Goal: Find specific page/section: Find specific page/section

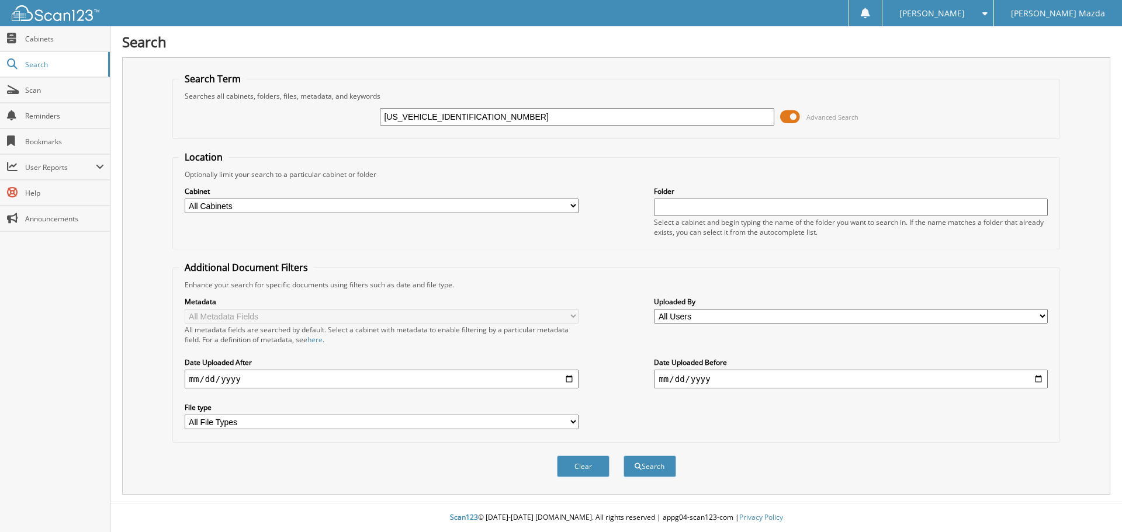
type input "3MVDMBAL8NM418299"
click at [623, 456] on button "Search" at bounding box center [649, 467] width 53 height 22
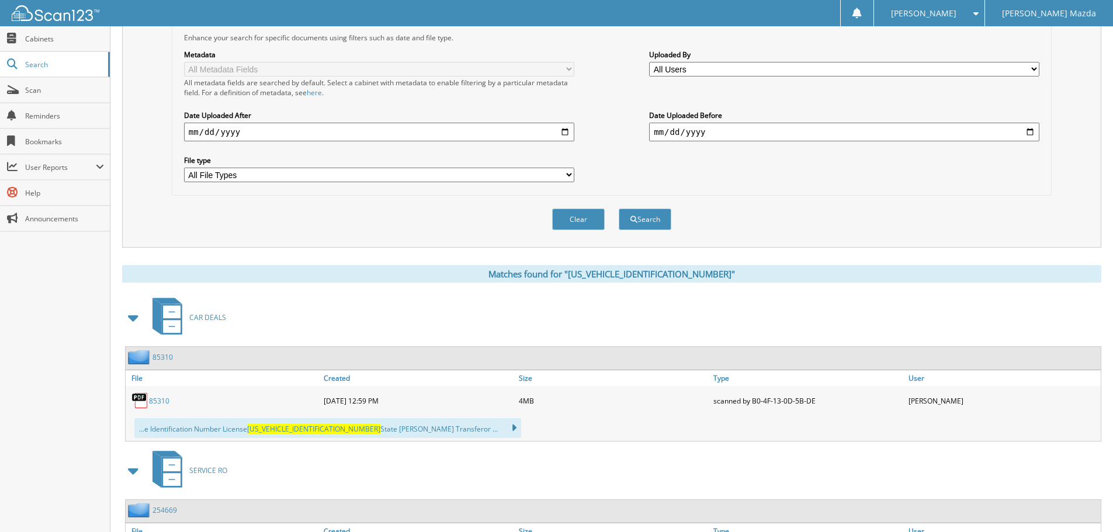
scroll to position [345, 0]
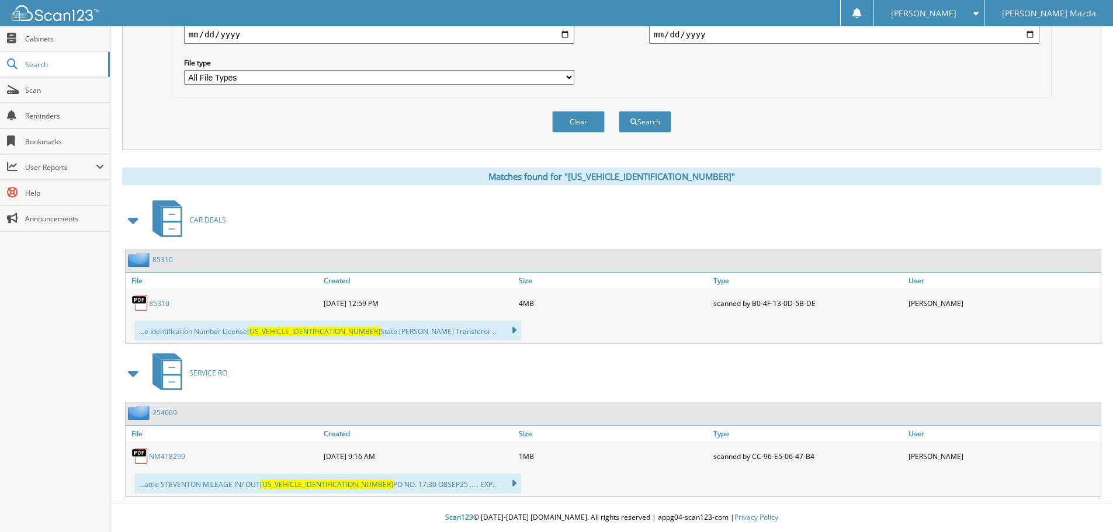
click at [159, 304] on link "85310" at bounding box center [159, 304] width 20 height 10
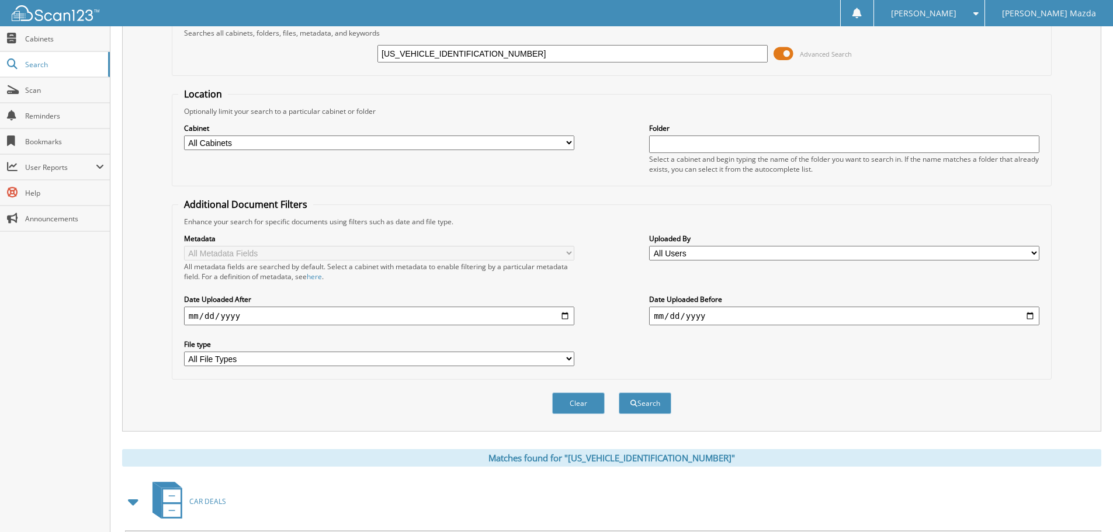
scroll to position [0, 0]
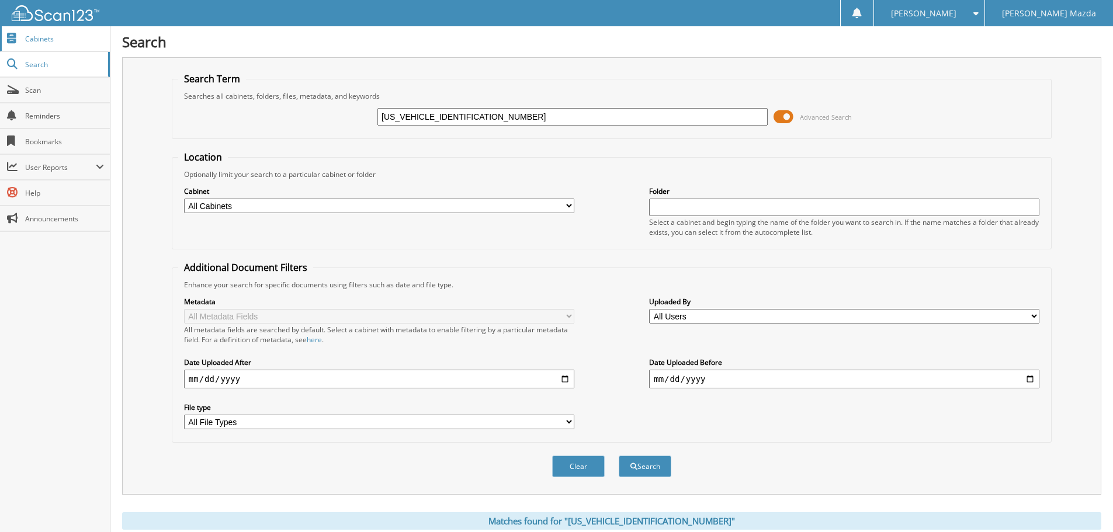
click at [48, 43] on span "Cabinets" at bounding box center [64, 39] width 79 height 10
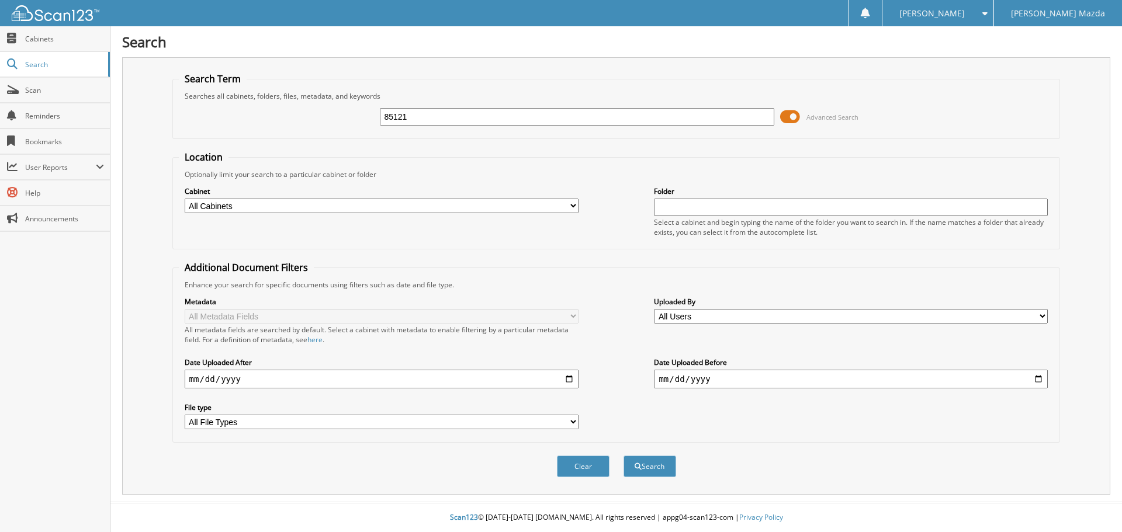
type input "85121"
click at [623, 456] on button "Search" at bounding box center [649, 467] width 53 height 22
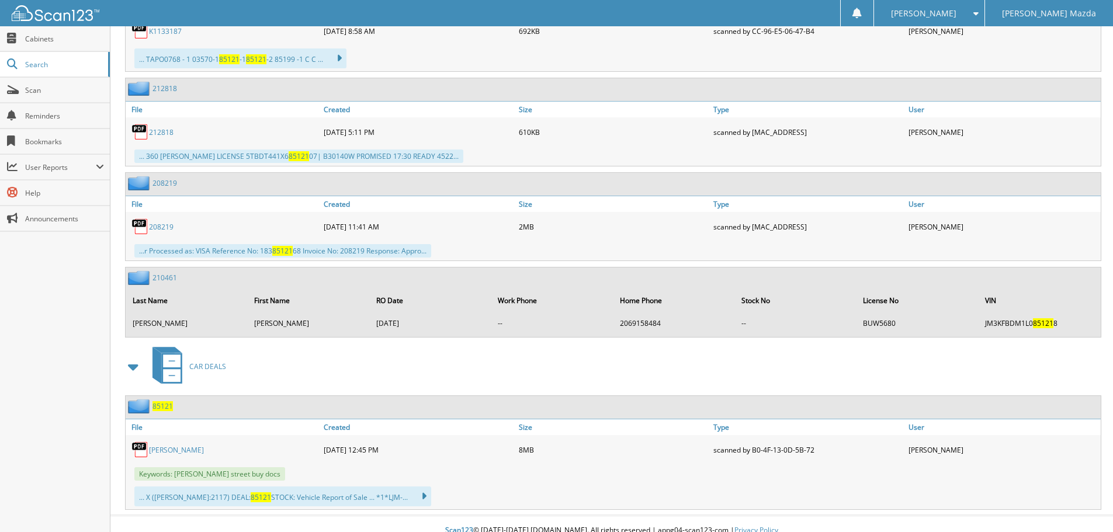
scroll to position [1377, 0]
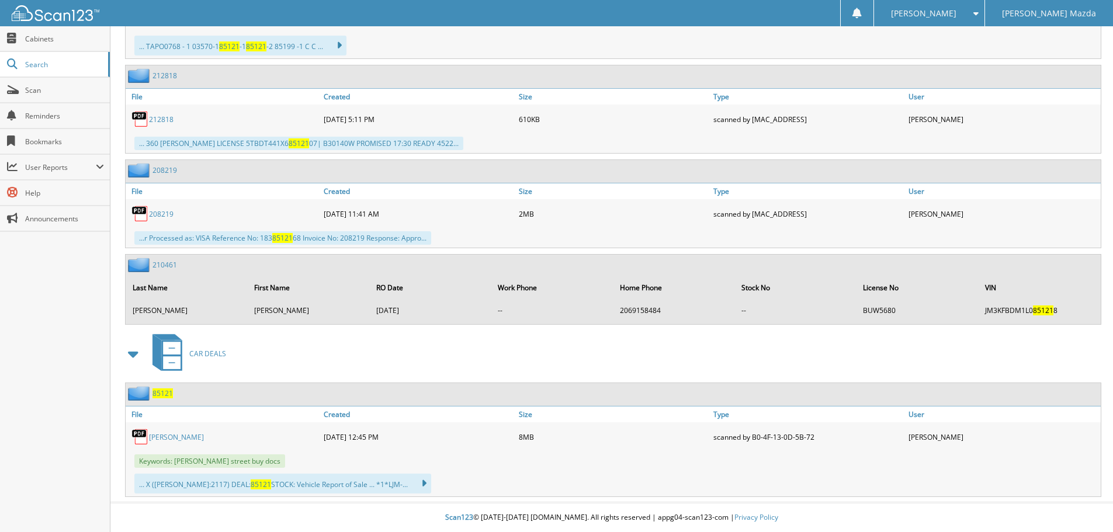
click at [185, 439] on link "PRIVMAN,MARINA" at bounding box center [176, 437] width 55 height 10
